Goal: Information Seeking & Learning: Learn about a topic

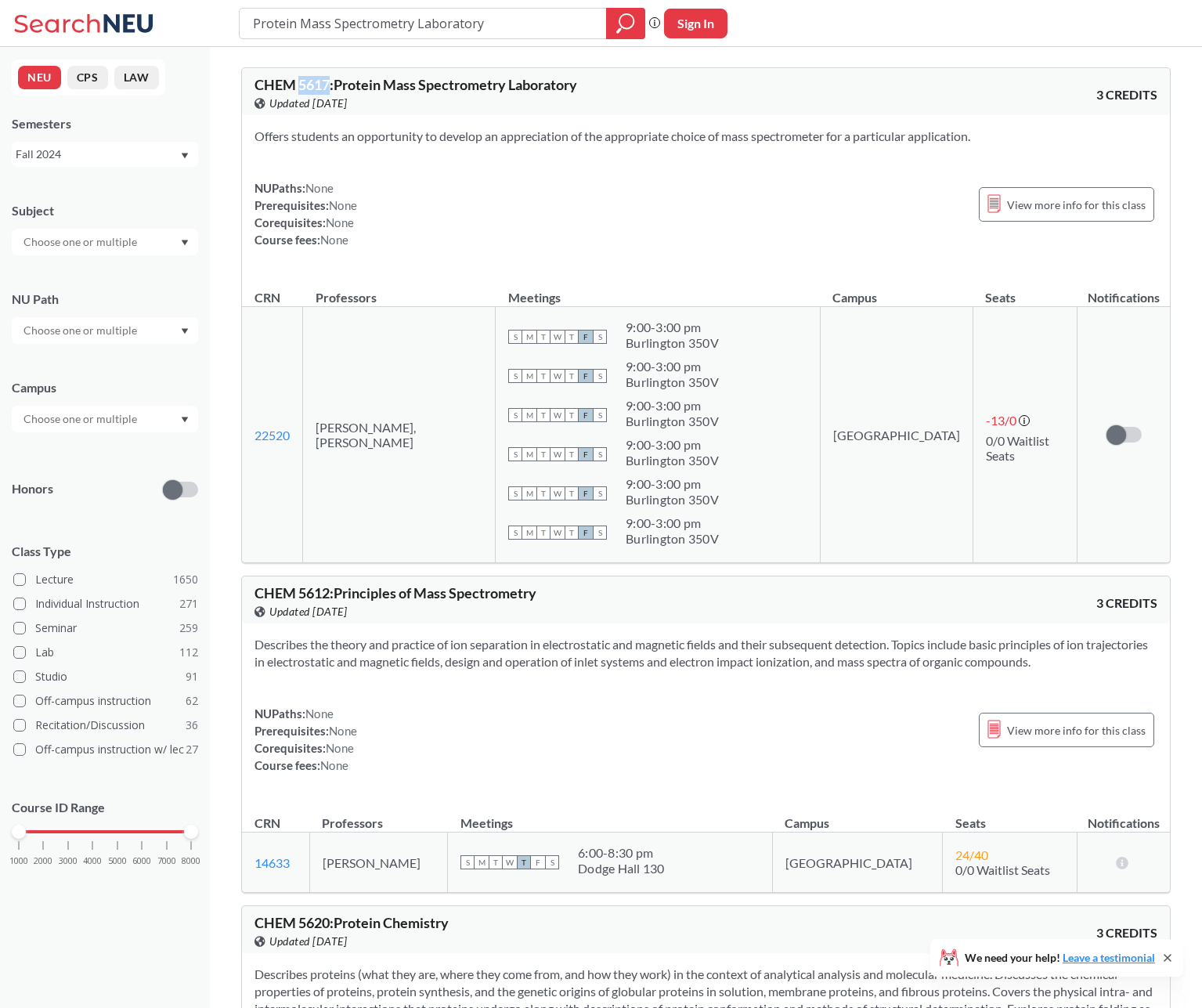
drag, startPoint x: 330, startPoint y: 83, endPoint x: 298, endPoint y: 84, distance: 32.0
click at [298, 84] on span "CHEM 5617 : Protein Mass Spectrometry Laboratory" at bounding box center [415, 84] width 322 height 17
copy span "5617"
click at [388, 87] on span "CHEM 5617 : Protein Mass Spectrometry Laboratory" at bounding box center [415, 84] width 322 height 17
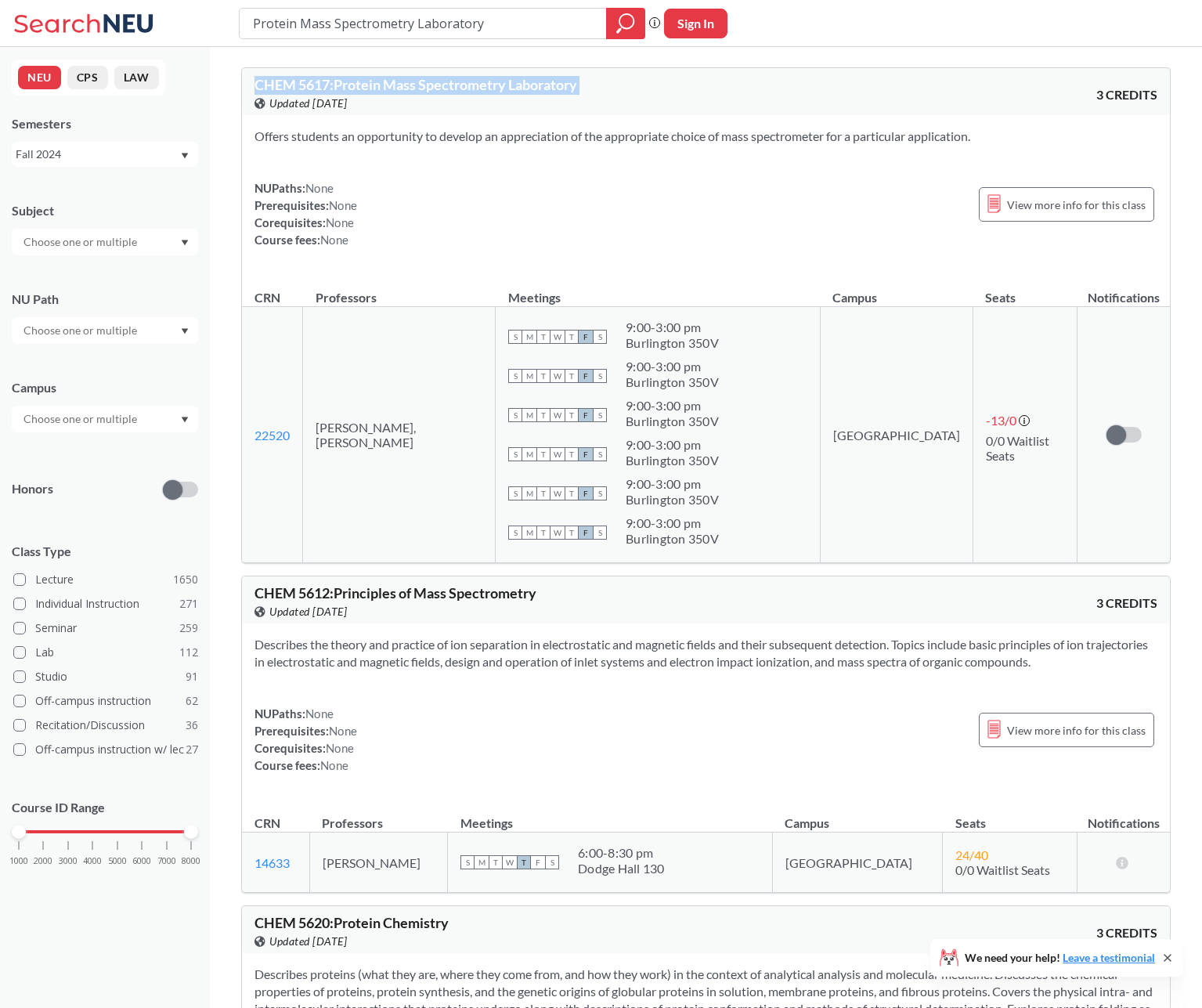
click at [388, 87] on span "CHEM 5617 : Protein Mass Spectrometry Laboratory" at bounding box center [415, 84] width 322 height 17
copy div "CHEM 5617 : Protein Mass Spectrometry Laboratory View this course on Banner."
click at [610, 184] on div "NUPaths: None Prerequisites: None Corequisites: None Course fees: None View mor…" at bounding box center [706, 214] width 903 height 69
click at [1104, 206] on span "View more info for this class" at bounding box center [1076, 205] width 138 height 20
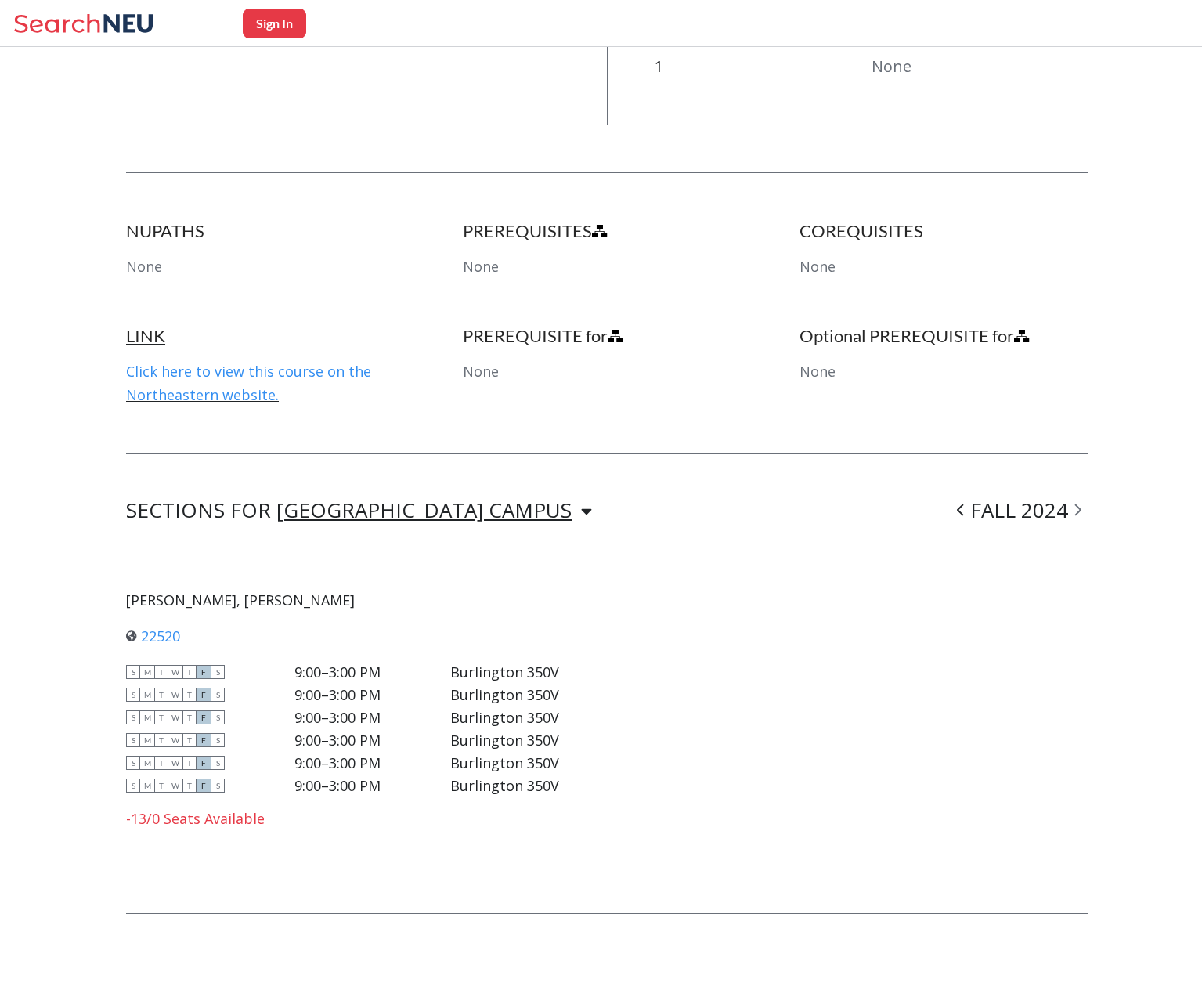
scroll to position [686, 0]
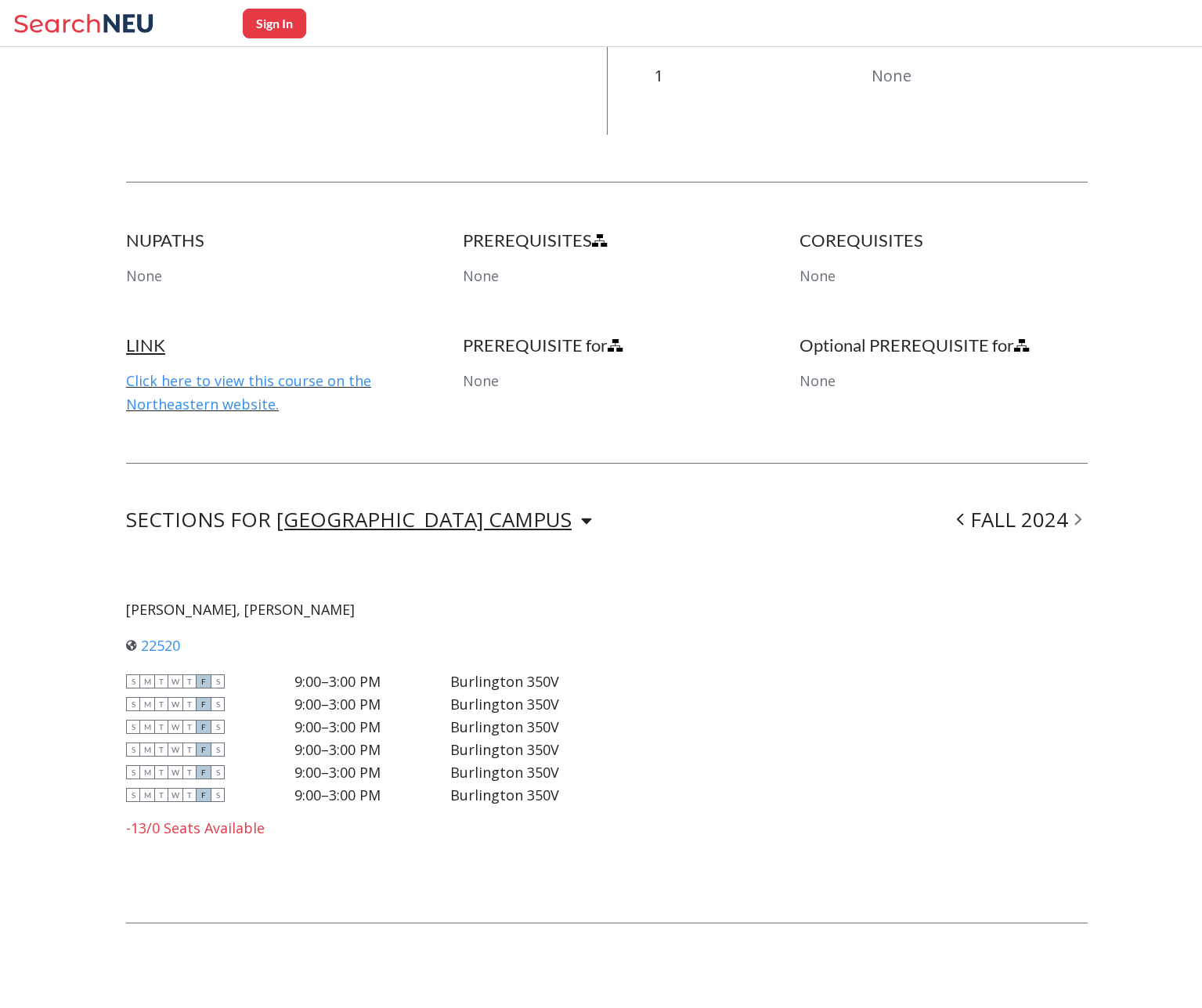
click at [469, 522] on div "[GEOGRAPHIC_DATA] CAMPUS" at bounding box center [423, 519] width 295 height 17
click at [271, 382] on link "Click here to view this course on the Northeastern website." at bounding box center [248, 392] width 245 height 42
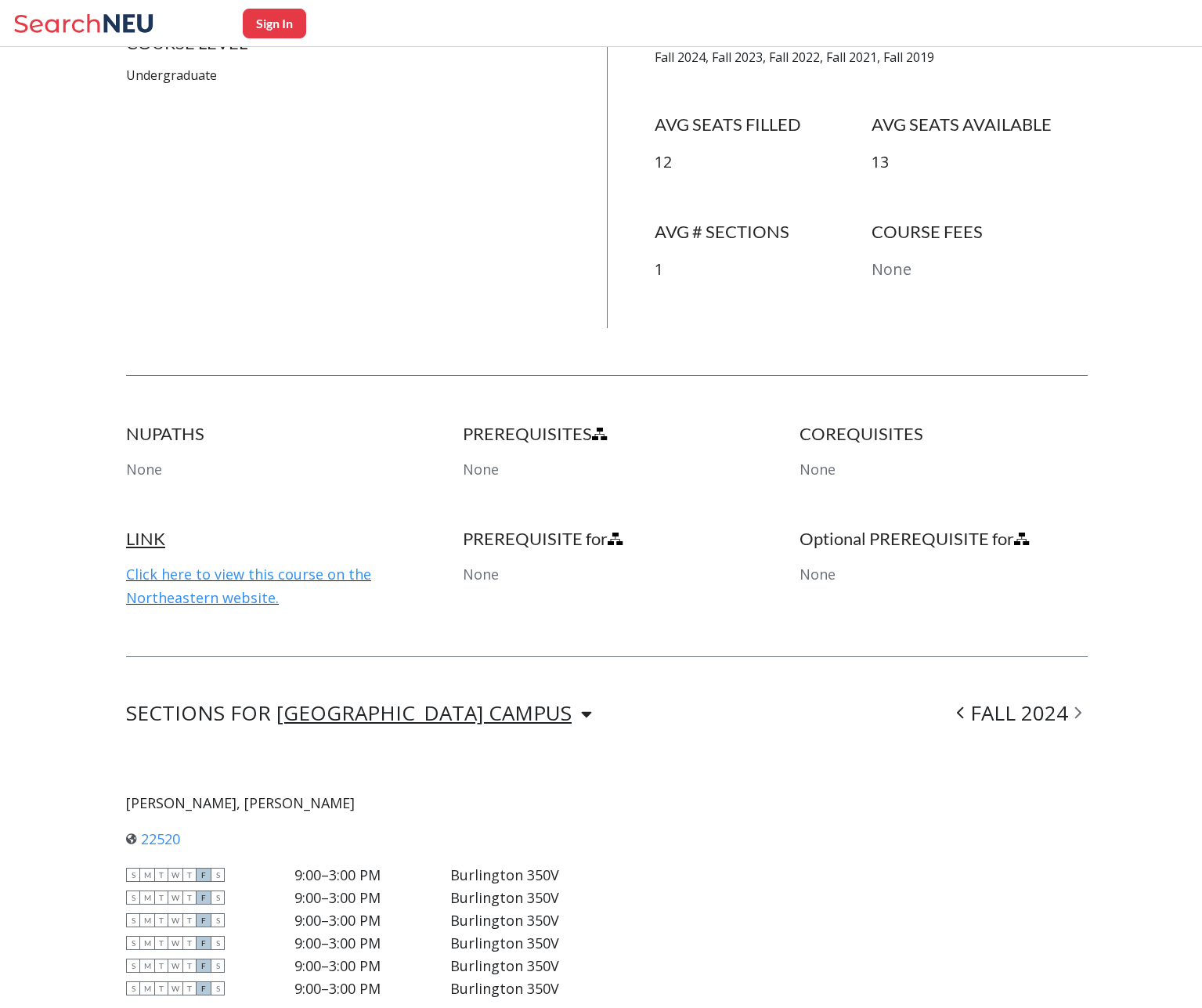
scroll to position [696, 0]
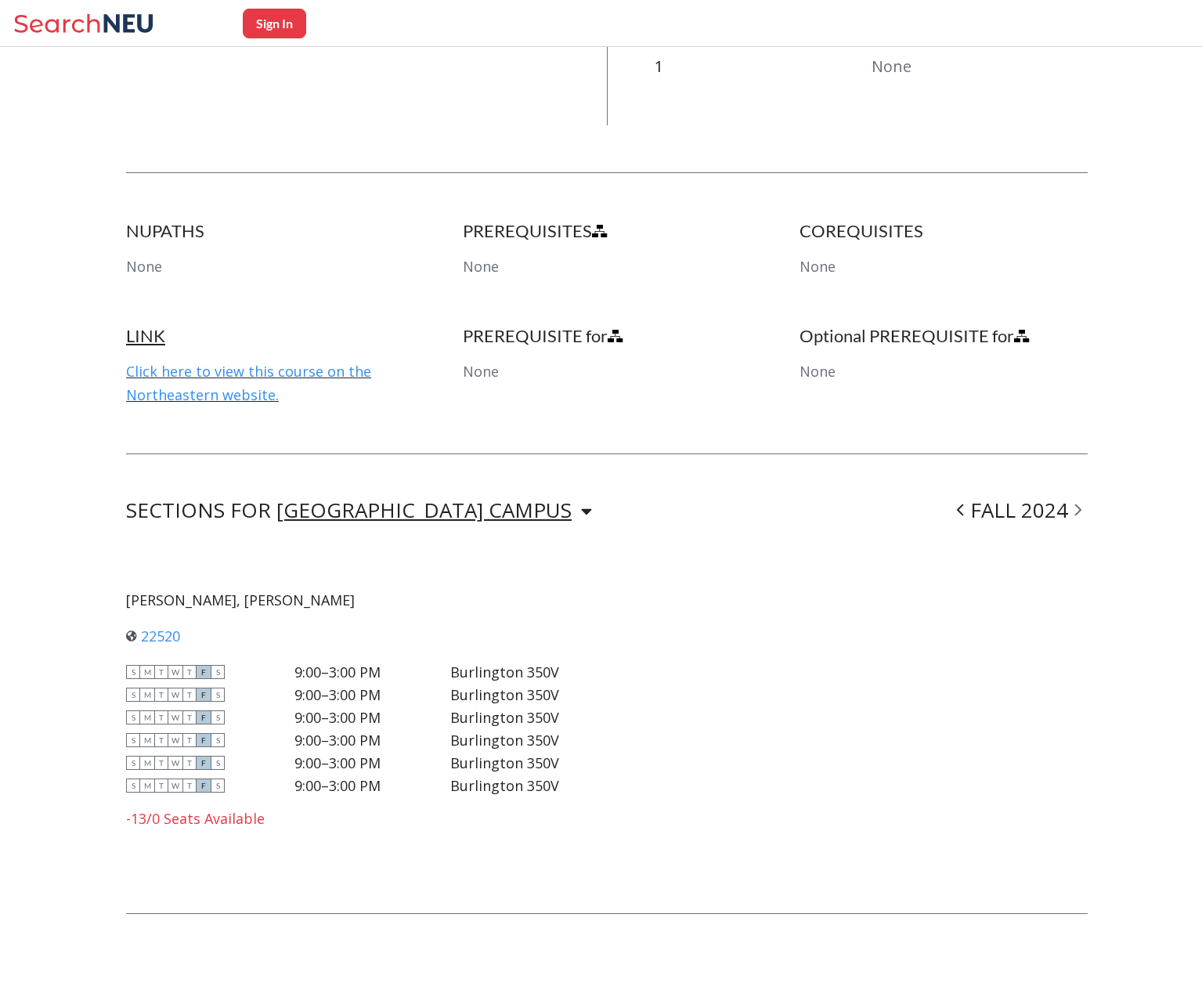
click at [1013, 513] on div "FALL 2024" at bounding box center [1019, 511] width 137 height 19
click at [970, 513] on span at bounding box center [960, 509] width 20 height 40
click at [1088, 513] on span at bounding box center [1077, 509] width 20 height 40
click at [1082, 513] on icon at bounding box center [1077, 510] width 7 height 15
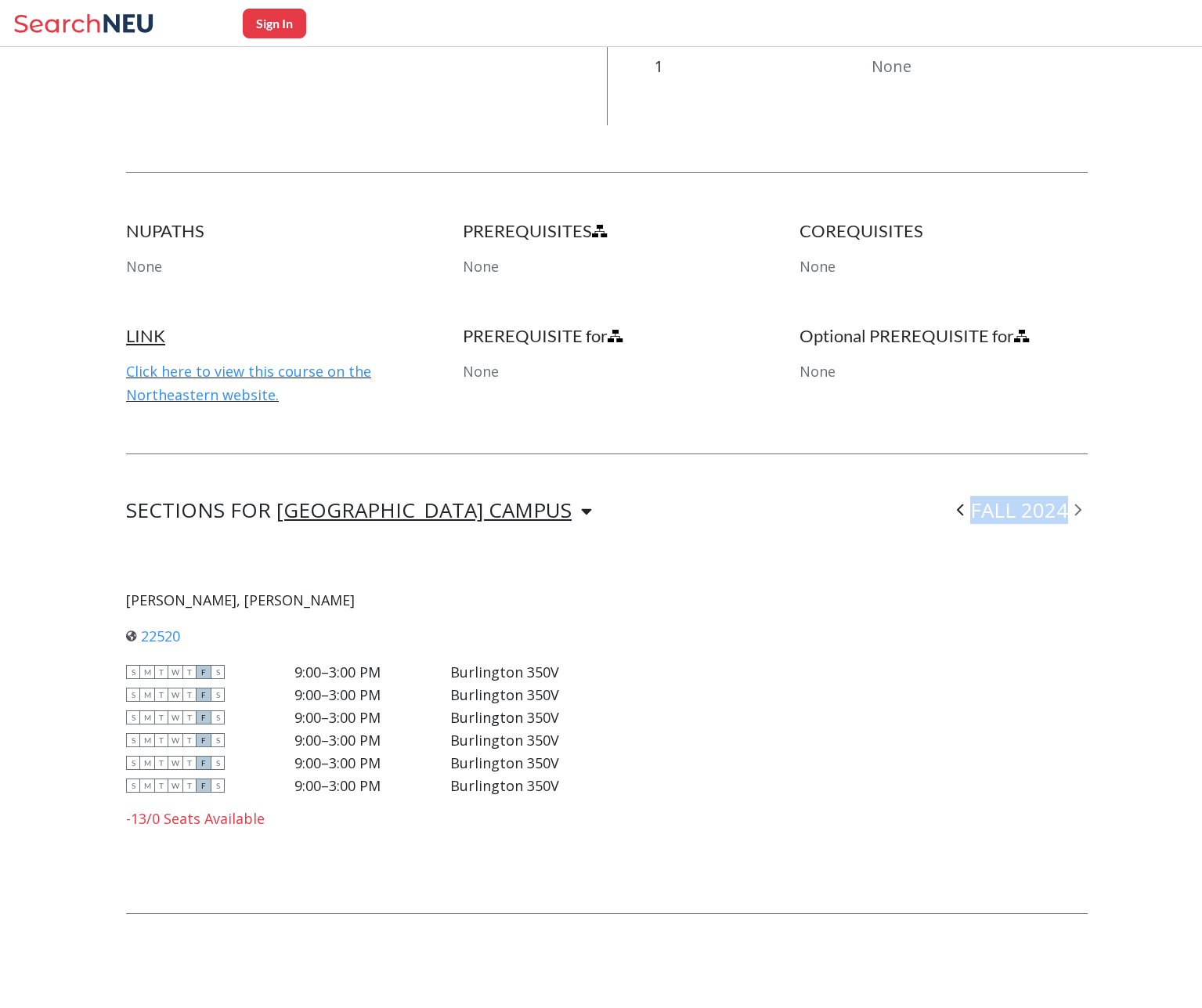
click at [1082, 513] on icon at bounding box center [1077, 510] width 7 height 15
click at [1082, 513] on icon at bounding box center [1077, 510] width 6 height 12
click at [1021, 582] on div "[PERSON_NAME], [PERSON_NAME] 22520 View this section on Banner. S M T W T F S 9…" at bounding box center [607, 716] width 961 height 298
click at [970, 507] on span at bounding box center [960, 509] width 20 height 40
click at [1082, 512] on icon at bounding box center [1077, 510] width 6 height 12
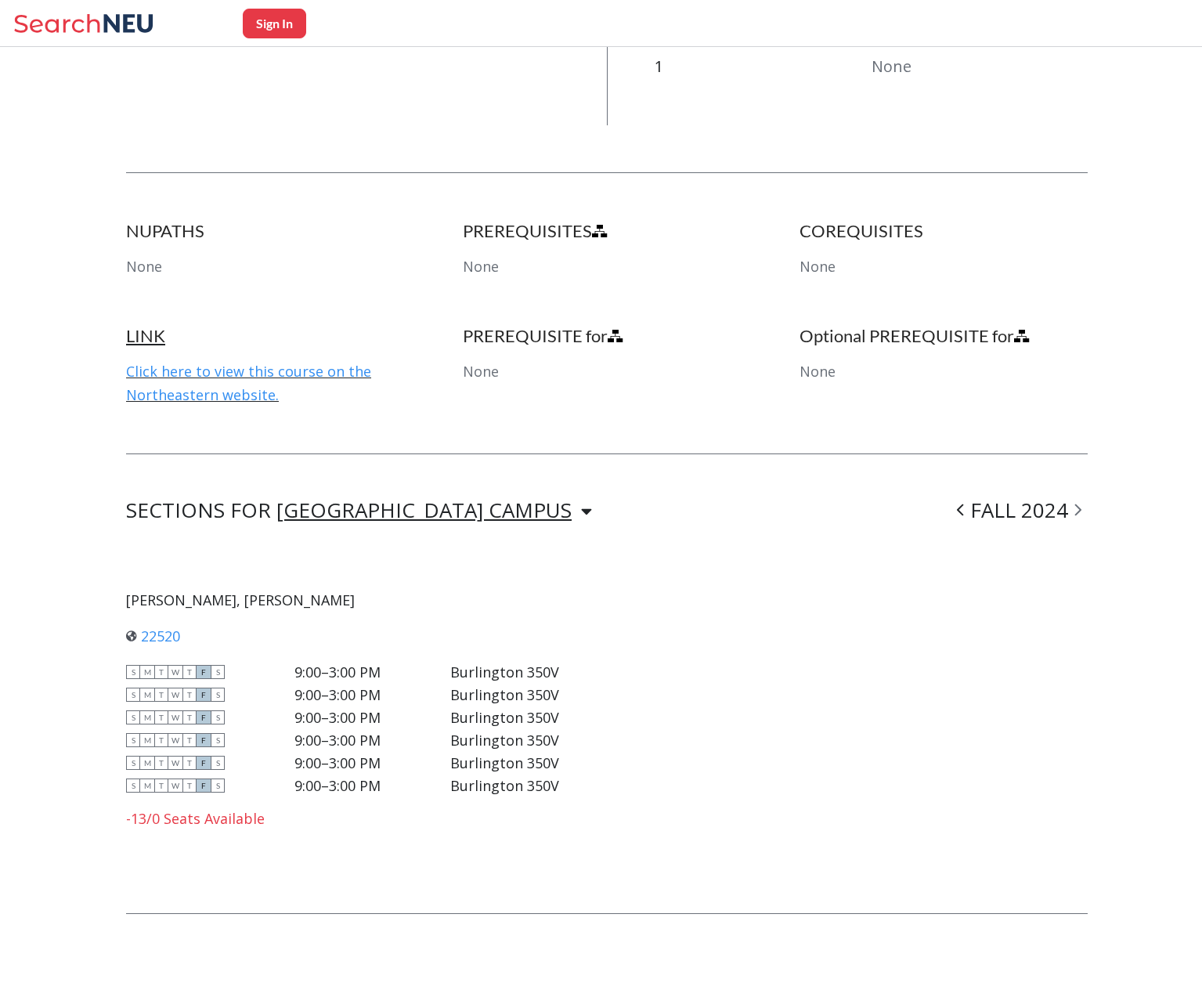
click at [970, 512] on span at bounding box center [960, 509] width 20 height 40
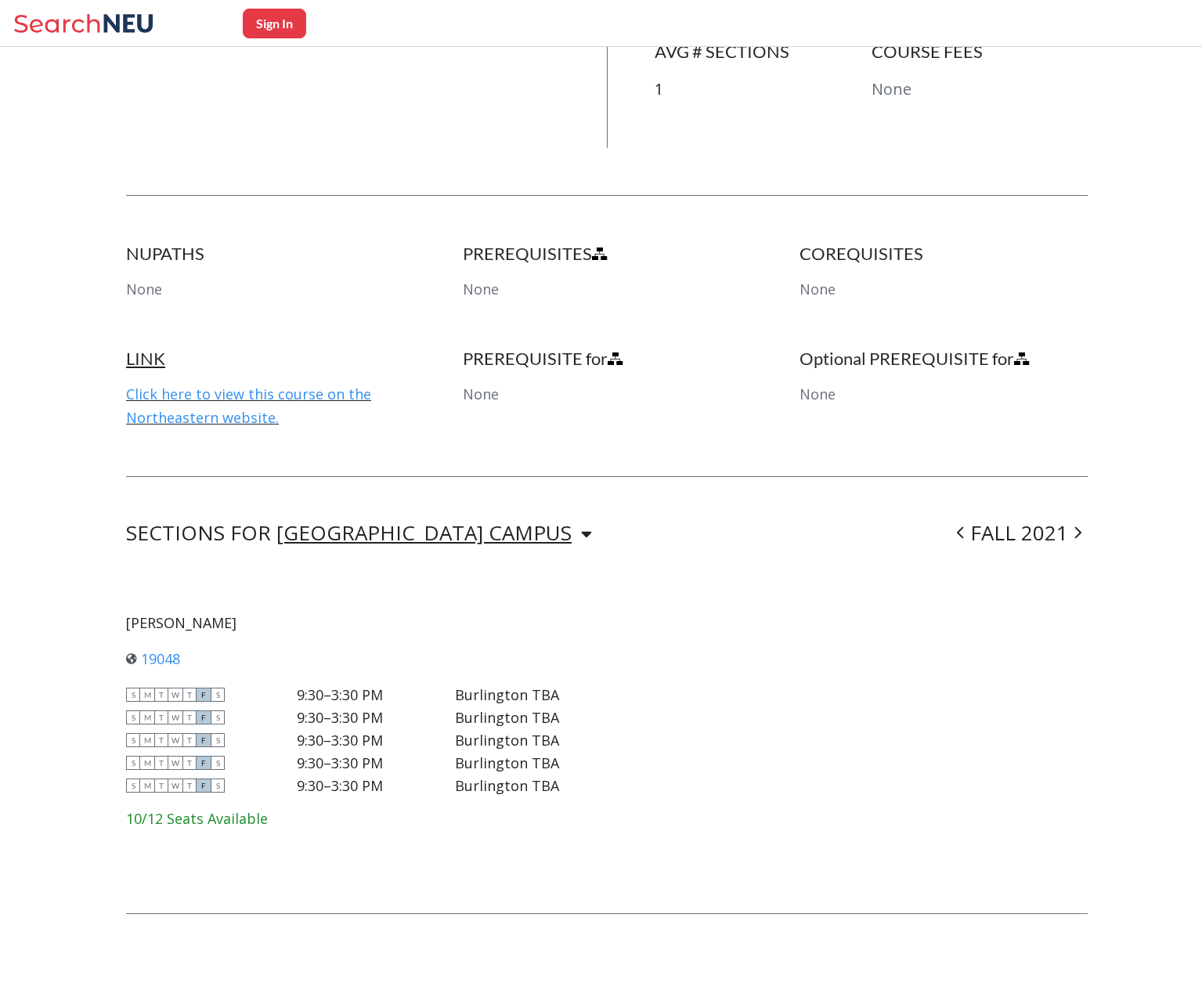
scroll to position [673, 0]
click at [964, 535] on icon at bounding box center [960, 532] width 7 height 15
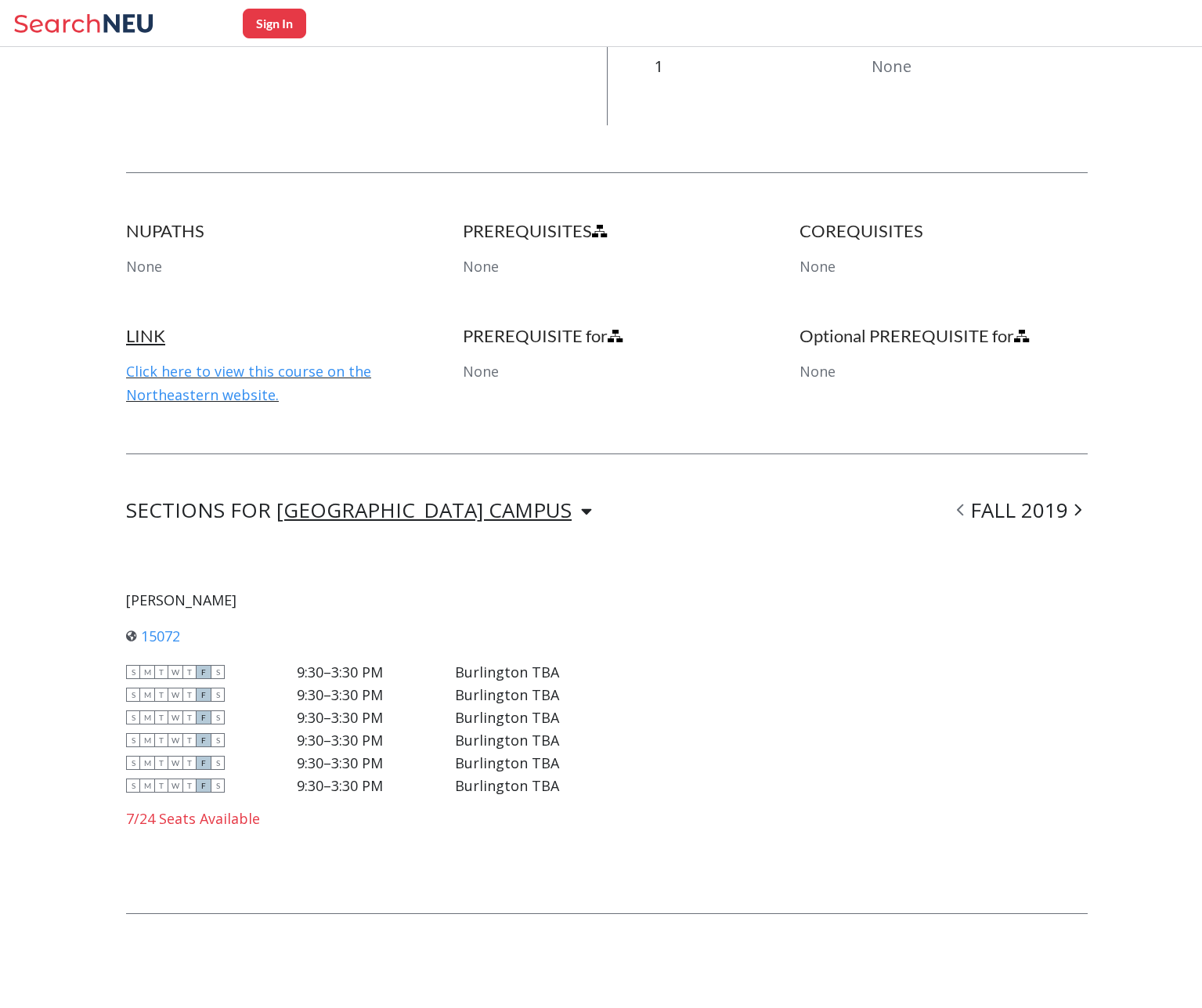
click at [964, 510] on icon at bounding box center [960, 510] width 7 height 15
click at [964, 507] on icon at bounding box center [960, 510] width 7 height 15
click at [963, 513] on icon at bounding box center [960, 510] width 6 height 12
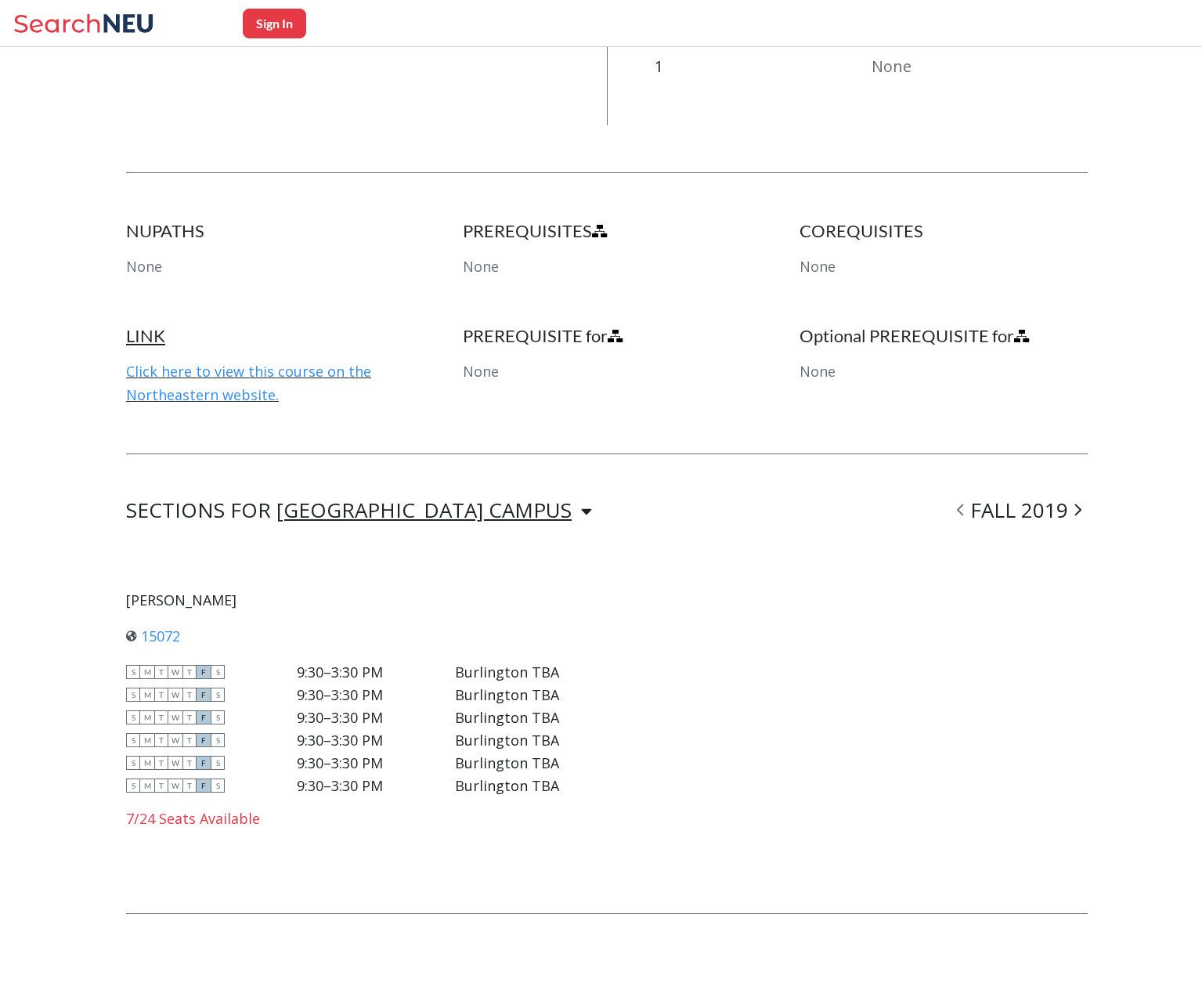
click at [1082, 511] on icon at bounding box center [1077, 510] width 6 height 12
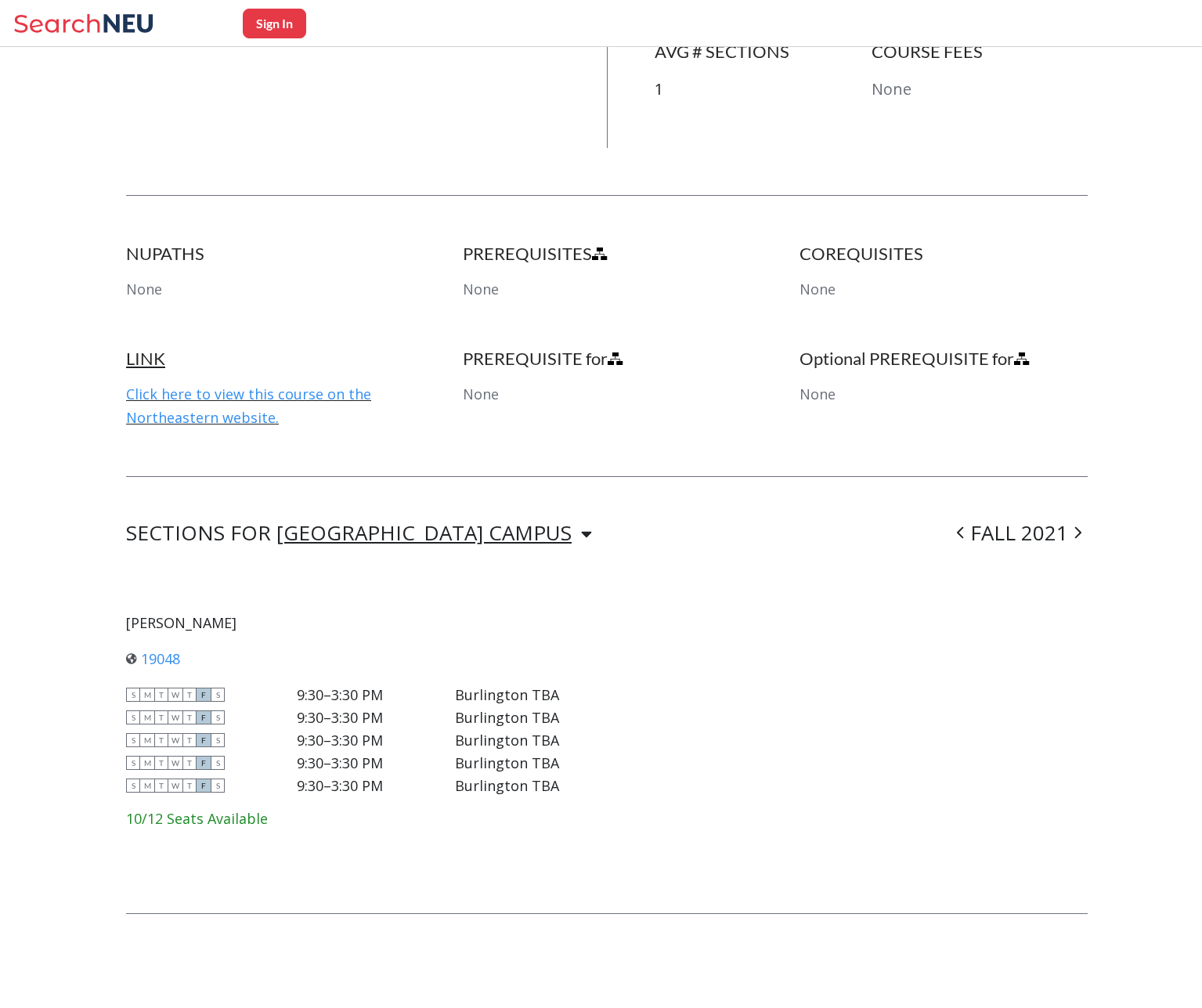
click at [1082, 531] on icon at bounding box center [1077, 533] width 6 height 12
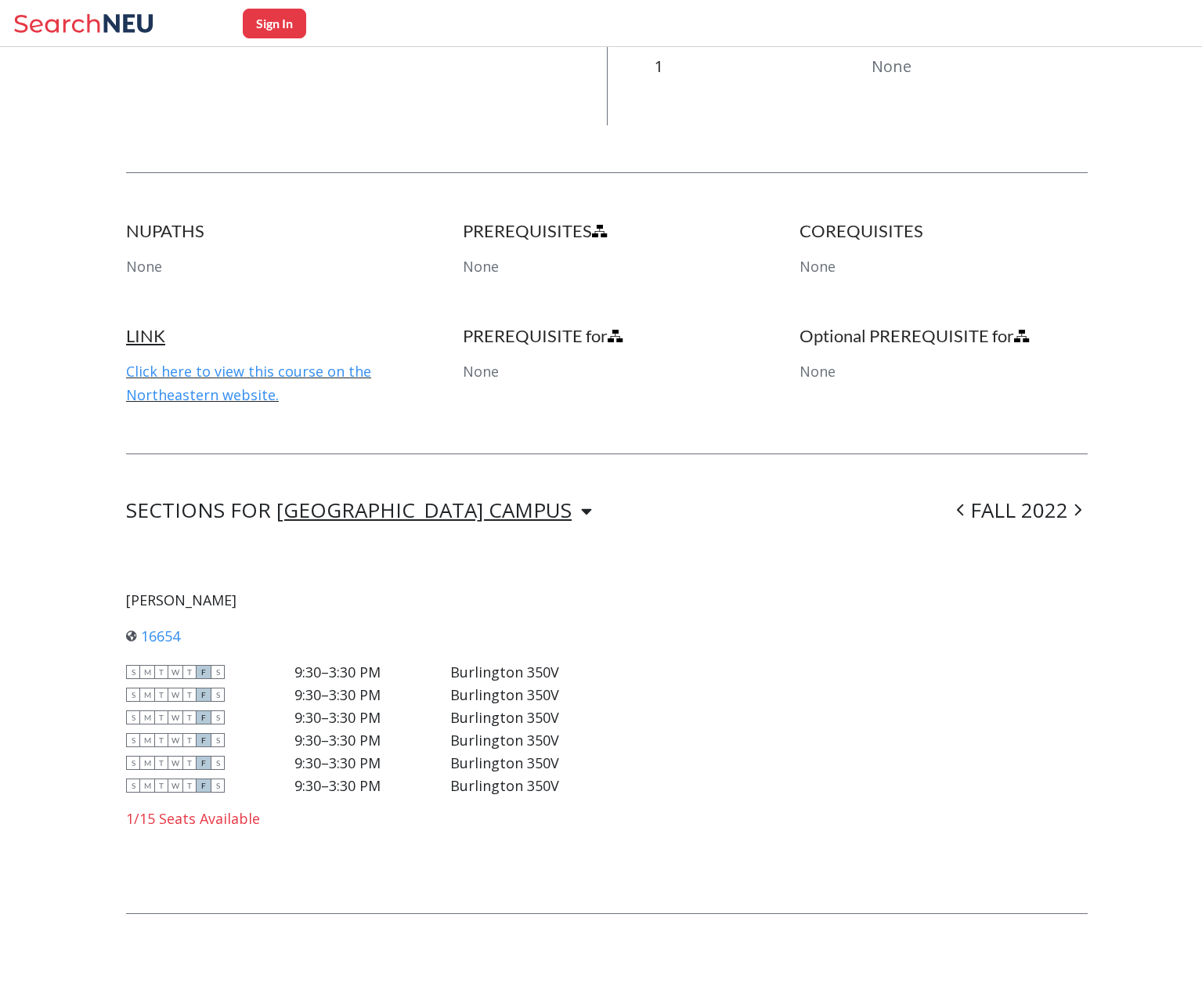
click at [964, 513] on icon at bounding box center [960, 510] width 7 height 15
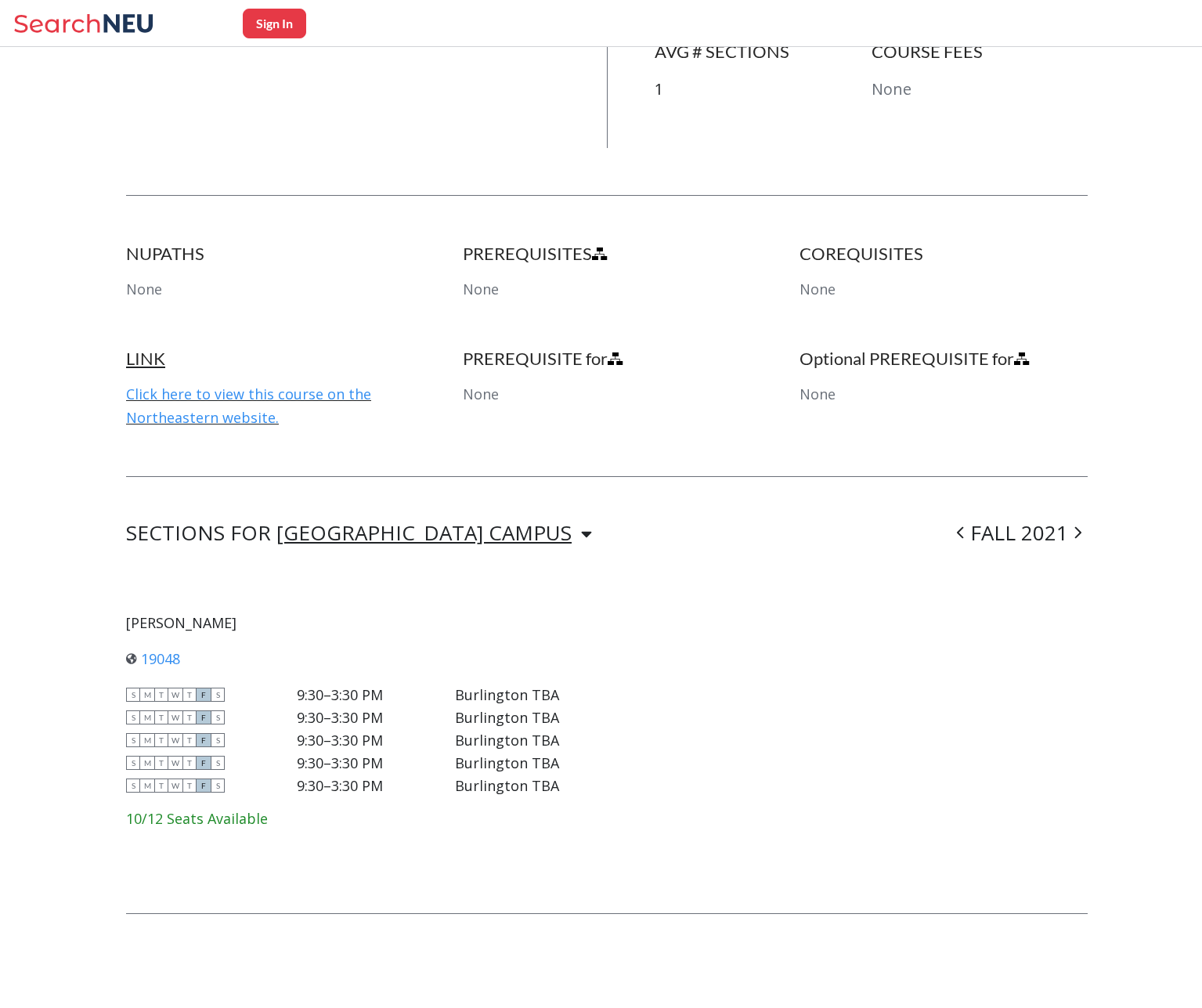
scroll to position [673, 0]
click at [1082, 531] on icon at bounding box center [1077, 532] width 7 height 15
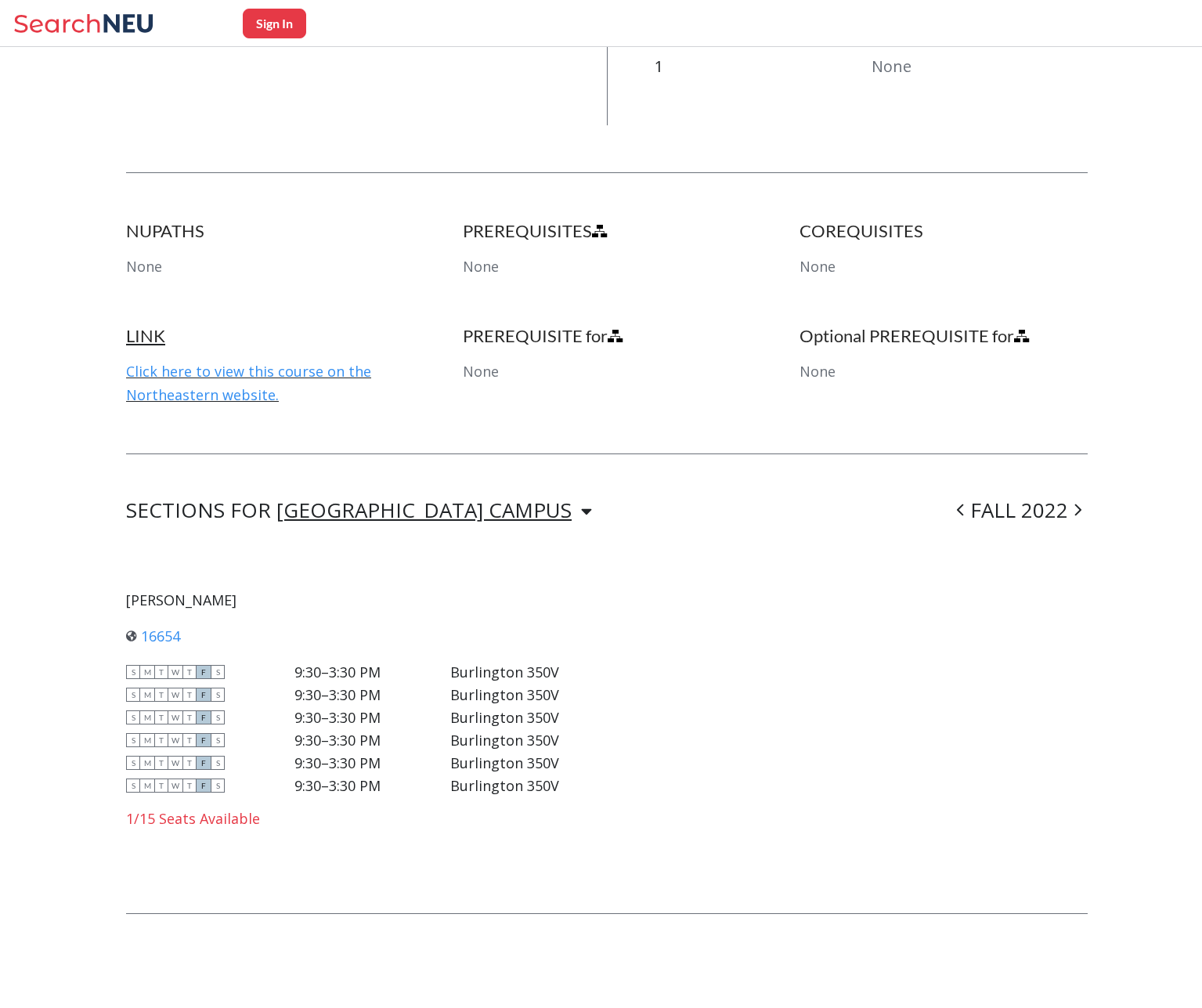
click at [1088, 506] on span at bounding box center [1077, 509] width 20 height 40
click at [1082, 512] on icon at bounding box center [1077, 510] width 7 height 15
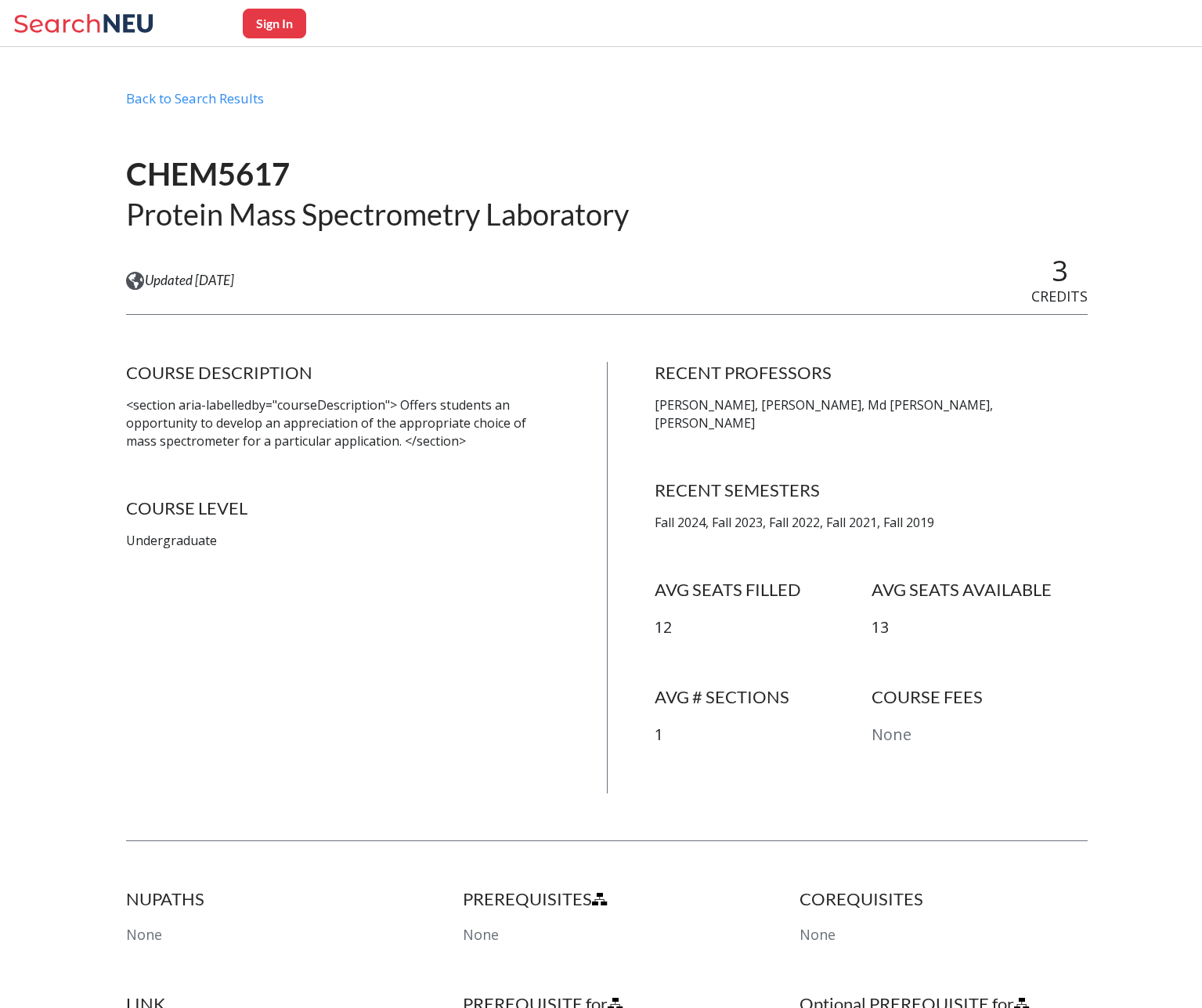
scroll to position [0, 0]
